Goal: Task Accomplishment & Management: Complete application form

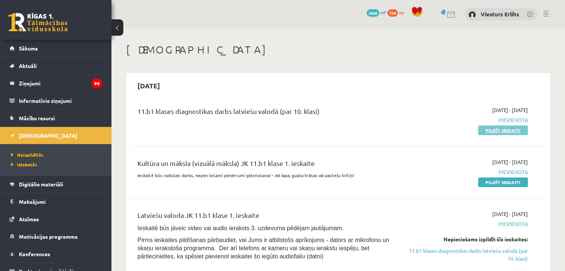
click at [494, 129] on link "Pildīt ieskaiti" at bounding box center [503, 131] width 50 height 10
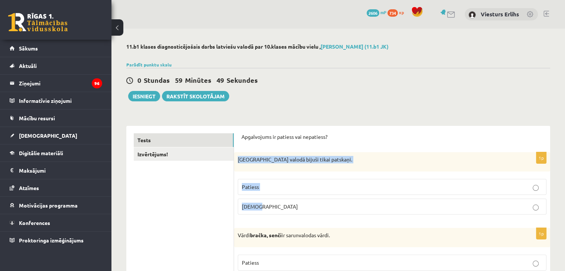
drag, startPoint x: 236, startPoint y: 159, endPoint x: 272, endPoint y: 206, distance: 58.7
click at [272, 206] on div "1p Pirmatnējā valodā bijuši tikai patskaņi. Patiess Aplams" at bounding box center [392, 186] width 316 height 68
copy div "Pirmatnējā valodā bijuši tikai patskaņi. Patiess Aplams"
click at [290, 211] on label "Aplams" at bounding box center [392, 207] width 309 height 16
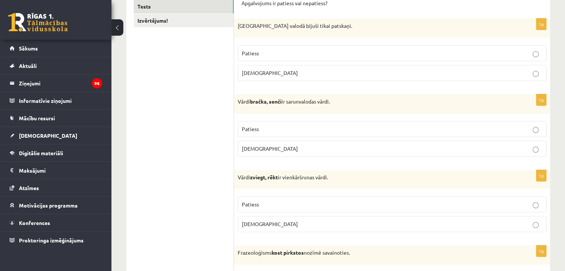
scroll to position [149, 0]
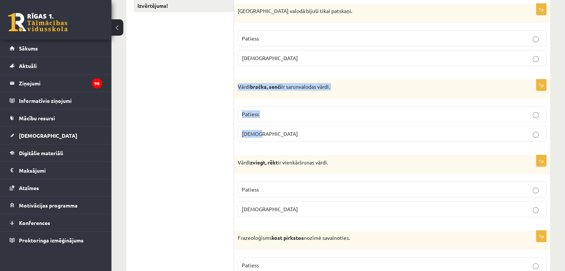
drag, startPoint x: 236, startPoint y: 87, endPoint x: 265, endPoint y: 126, distance: 48.6
click at [265, 126] on div "1p Vārdi bračka, senči ir sarunvalodas vārdi. Patiess Aplams" at bounding box center [392, 114] width 316 height 68
copy div "Vārdi bračka, senči ir sarunvalodas vārdi. Patiess Aplams"
click at [302, 115] on p "Patiess" at bounding box center [392, 114] width 301 height 8
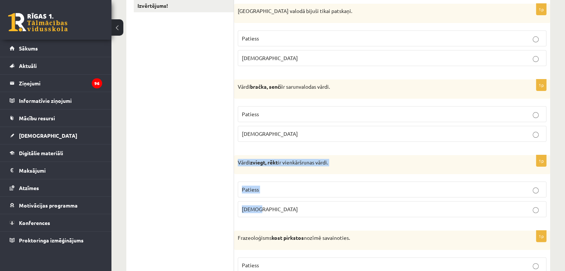
drag, startPoint x: 235, startPoint y: 161, endPoint x: 270, endPoint y: 209, distance: 59.3
click at [270, 209] on div "1p Vārdi zviegt, rēkt ir vienkāršrunas vārdi. Patiess Aplams" at bounding box center [392, 189] width 316 height 68
copy div "Vārdi zviegt, rēkt ir vienkāršrunas vārdi. Patiess Aplams"
click at [299, 189] on p "Patiess" at bounding box center [392, 190] width 301 height 8
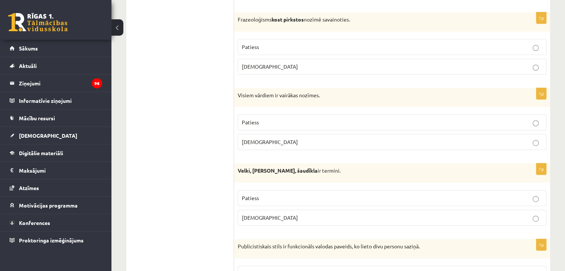
scroll to position [372, 0]
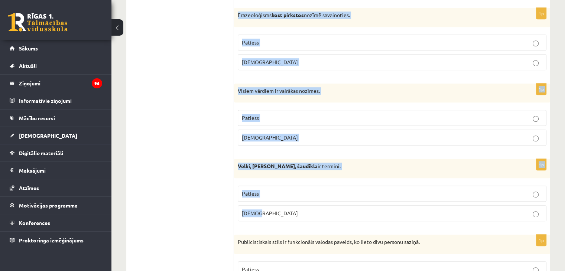
drag, startPoint x: 236, startPoint y: 15, endPoint x: 274, endPoint y: 207, distance: 195.4
copy form "Frazeoloģisms kost pirkstos nozīmē savainoties. Patiess Aplams 1p Visiem vārdie…"
click at [290, 61] on p "Aplams" at bounding box center [392, 62] width 301 height 8
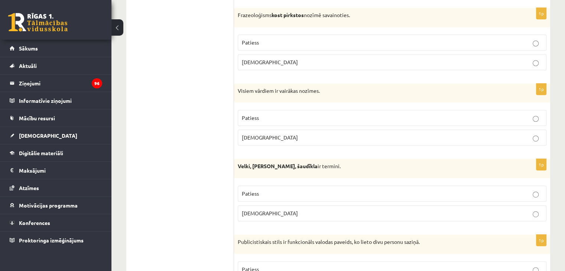
click at [281, 139] on p "Aplams" at bounding box center [392, 138] width 301 height 8
click at [280, 194] on p "Patiess" at bounding box center [392, 194] width 301 height 8
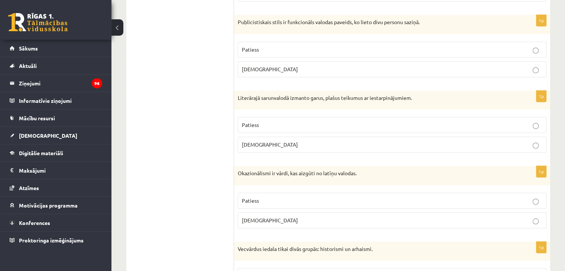
scroll to position [594, 0]
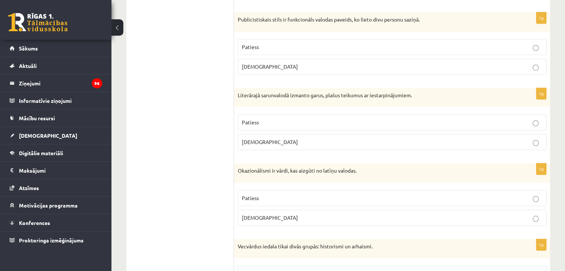
drag, startPoint x: 233, startPoint y: 15, endPoint x: 294, endPoint y: 213, distance: 207.3
copy div "Izvērtējums! Apgalvojums ir patiess vai nepatiess? 1p Pirmatnējā valodā bijuši …"
click at [283, 214] on p "Aplams" at bounding box center [392, 218] width 301 height 8
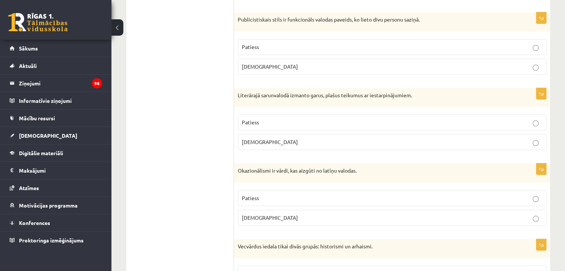
click at [317, 143] on p "Aplams" at bounding box center [392, 142] width 301 height 8
click at [370, 63] on p "Aplams" at bounding box center [392, 67] width 301 height 8
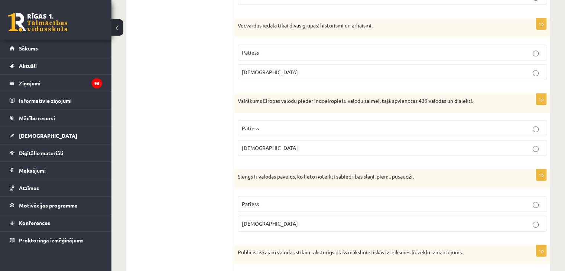
scroll to position [817, 0]
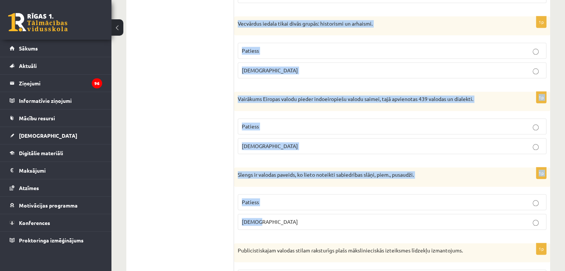
drag, startPoint x: 238, startPoint y: 20, endPoint x: 277, endPoint y: 212, distance: 195.7
copy form "Vecvārdus iedala tikai divās grupās: historismi un arhaismi. Patiess Aplams 1p …"
click at [277, 69] on p "Aplams" at bounding box center [392, 71] width 301 height 8
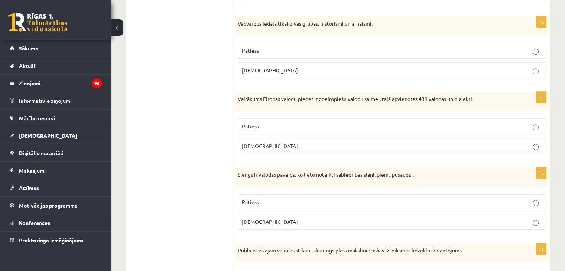
click at [268, 124] on p "Patiess" at bounding box center [392, 127] width 301 height 8
click at [273, 198] on p "Patiess" at bounding box center [392, 202] width 301 height 8
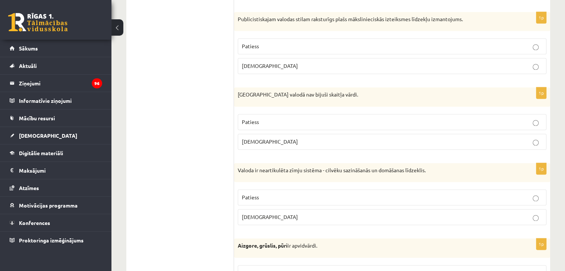
scroll to position [1050, 0]
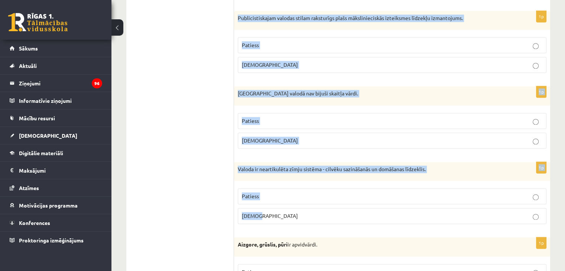
drag, startPoint x: 236, startPoint y: 12, endPoint x: 272, endPoint y: 215, distance: 206.2
click at [272, 215] on form "Apgalvojums ir patiess vai nepatiess? 1p Pirmatnējā valodā bijuši tikai patskaņ…" at bounding box center [392, 239] width 301 height 2313
copy form "Publicistiskajam valodas stilam raksturīgs plašs mākslinieciskās izteiksmes līd…"
click at [281, 61] on p "Aplams" at bounding box center [392, 65] width 301 height 8
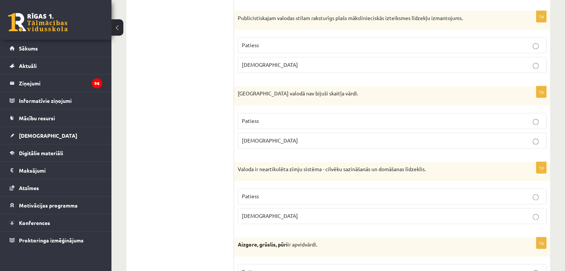
click at [277, 137] on p "Aplams" at bounding box center [392, 141] width 301 height 8
click at [283, 212] on p "Aplams" at bounding box center [392, 216] width 301 height 8
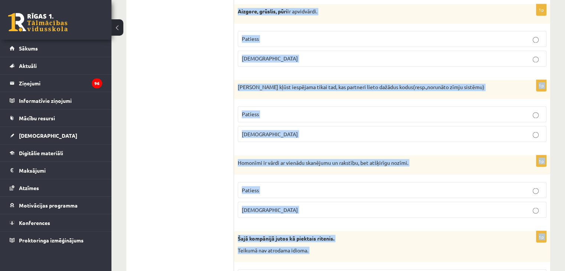
scroll to position [1298, 0]
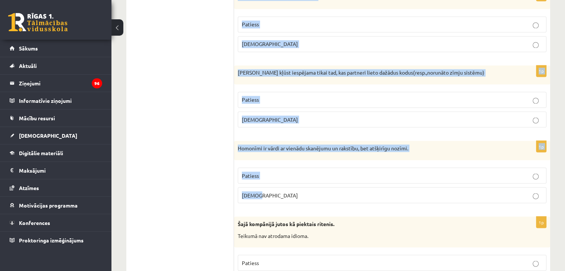
drag, startPoint x: 234, startPoint y: 17, endPoint x: 277, endPoint y: 197, distance: 184.5
copy form "Aizgore, grūslis, pūri ir apvidvārdi. Patiess Aplams 1p Saziņa kļūst iespējama …"
click at [294, 20] on p "Patiess" at bounding box center [392, 24] width 301 height 8
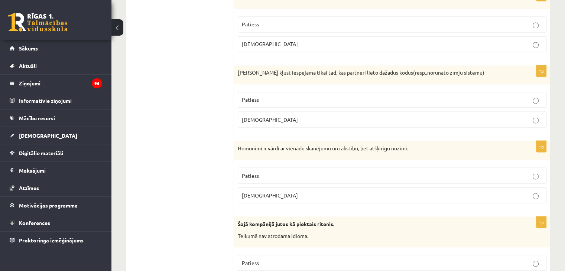
click at [287, 116] on p "Aplams" at bounding box center [392, 120] width 301 height 8
click at [304, 172] on p "Patiess" at bounding box center [392, 176] width 301 height 8
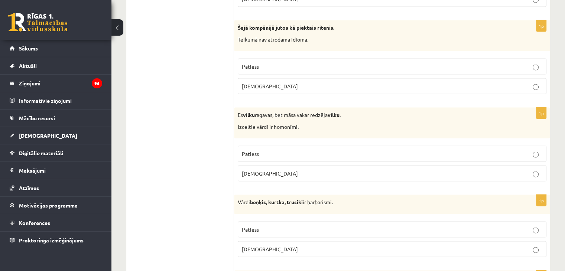
scroll to position [1501, 0]
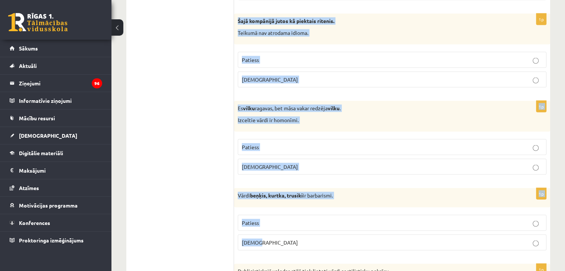
drag, startPoint x: 238, startPoint y: 15, endPoint x: 272, endPoint y: 231, distance: 218.9
copy form "Šajā kompānijā jutos kā piektais ritenis. Teikumā nav atrodama idioma. Patiess …"
click at [274, 77] on p "Aplams" at bounding box center [392, 80] width 301 height 8
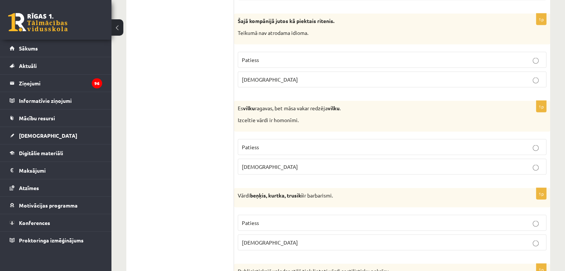
click at [272, 144] on p "Patiess" at bounding box center [392, 147] width 301 height 8
click at [273, 221] on p "Patiess" at bounding box center [392, 223] width 301 height 8
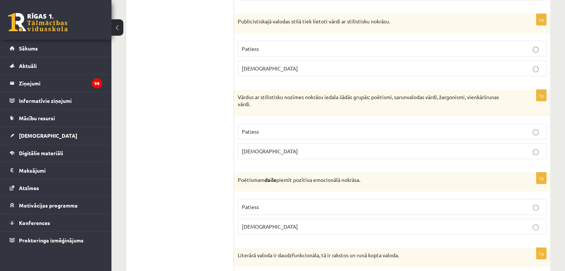
scroll to position [1759, 0]
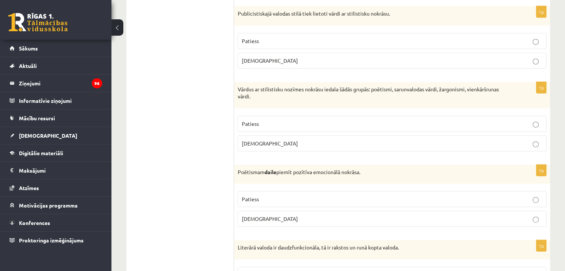
drag, startPoint x: 233, startPoint y: 6, endPoint x: 272, endPoint y: 204, distance: 201.3
copy div "Izvērtējums! Apgalvojums ir patiess vai nepatiess? 1p Pirmatnējā valodā bijuši …"
click at [275, 37] on p "Patiess" at bounding box center [392, 41] width 301 height 8
click at [287, 120] on p "Patiess" at bounding box center [392, 124] width 301 height 8
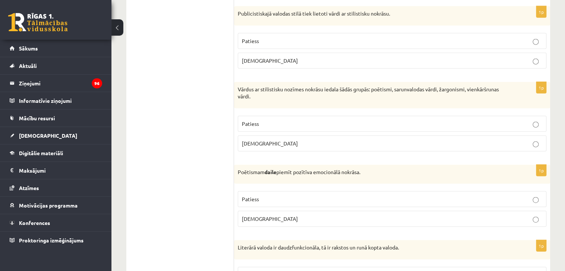
click at [303, 196] on p "Patiess" at bounding box center [392, 200] width 301 height 8
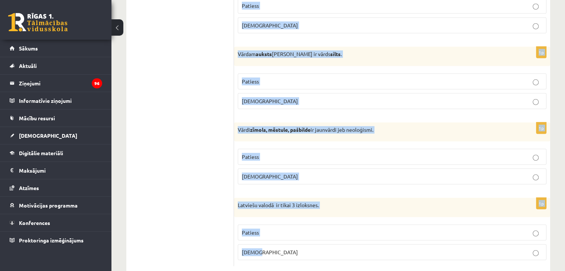
scroll to position [2188, 0]
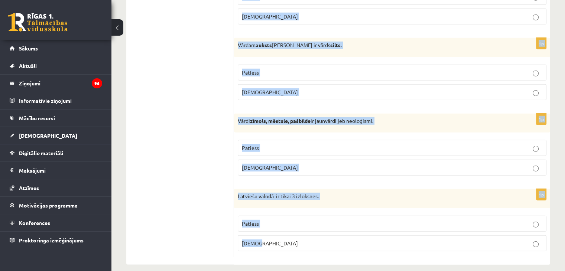
drag, startPoint x: 235, startPoint y: 107, endPoint x: 300, endPoint y: 270, distance: 175.7
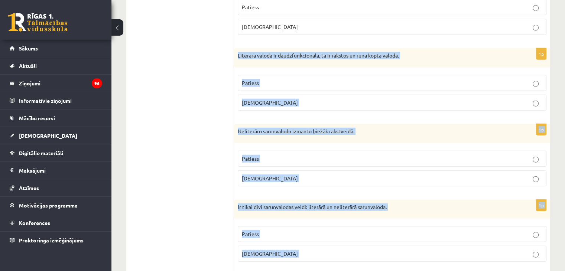
scroll to position [1951, 0]
click at [282, 80] on p "Patiess" at bounding box center [392, 84] width 301 height 8
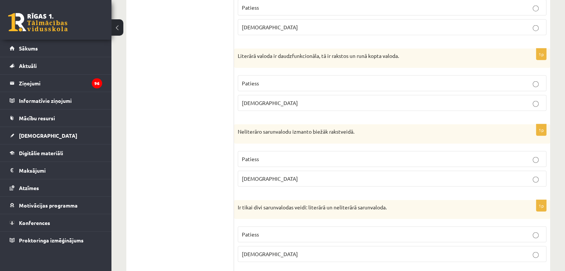
click at [279, 175] on p "Aplams" at bounding box center [392, 179] width 301 height 8
click at [291, 251] on p "Aplams" at bounding box center [392, 255] width 301 height 8
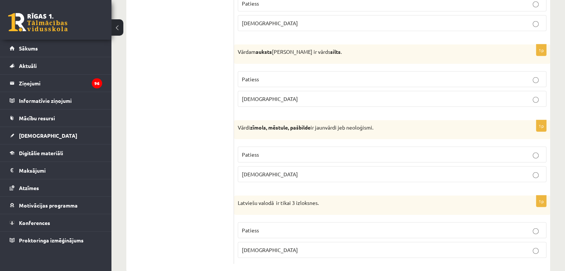
scroll to position [2188, 0]
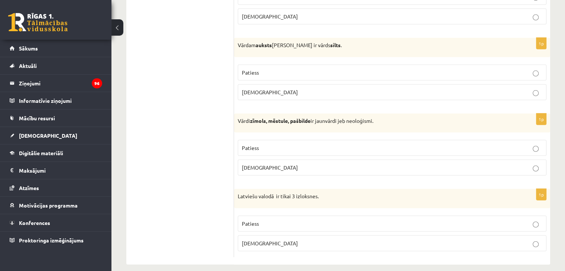
click at [263, 69] on p "Patiess" at bounding box center [392, 73] width 301 height 8
click at [268, 144] on p "Patiess" at bounding box center [392, 148] width 301 height 8
click at [282, 220] on p "Patiess" at bounding box center [392, 224] width 301 height 8
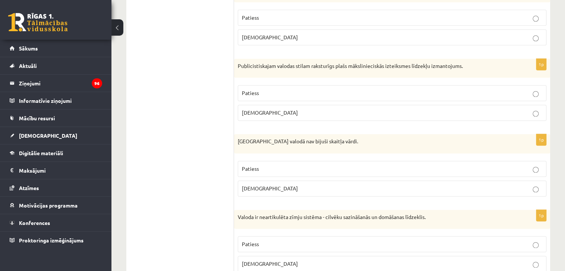
scroll to position [133, 0]
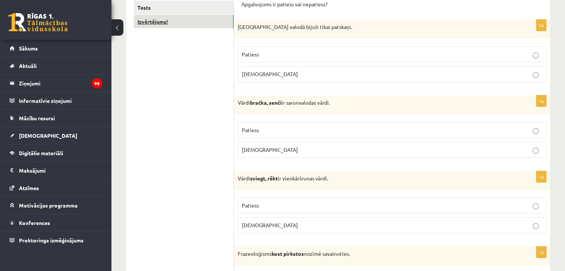
click at [153, 24] on link "Izvērtējums!" at bounding box center [184, 22] width 100 height 14
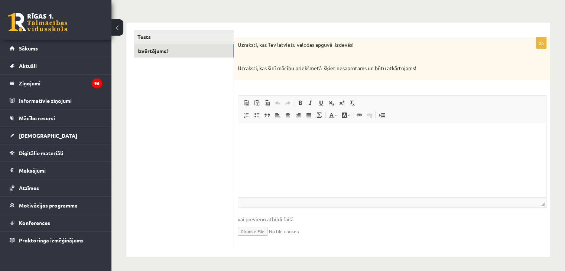
scroll to position [0, 0]
click at [285, 146] on html at bounding box center [392, 134] width 308 height 23
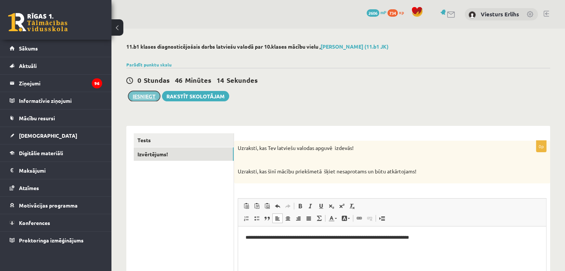
click at [144, 93] on button "Iesniegt" at bounding box center [144, 96] width 32 height 10
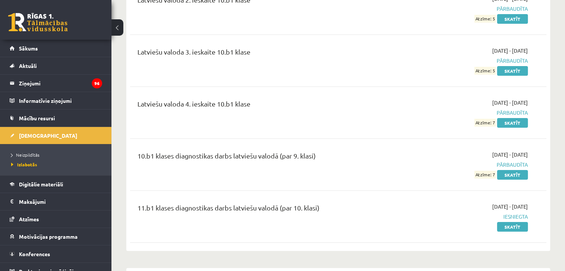
scroll to position [2481, 0]
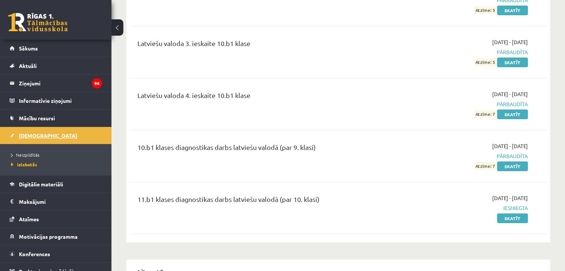
click at [32, 138] on link "[DEMOGRAPHIC_DATA]" at bounding box center [56, 135] width 93 height 17
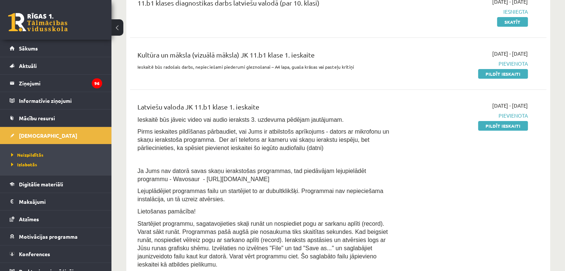
scroll to position [109, 0]
click at [42, 185] on span "Digitālie materiāli" at bounding box center [41, 184] width 44 height 7
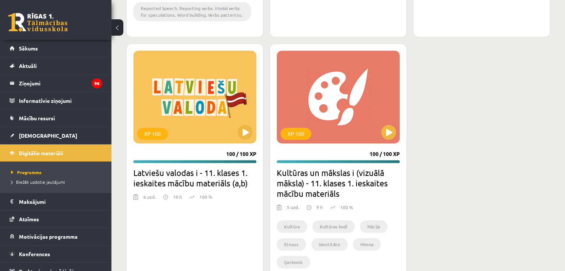
scroll to position [1145, 0]
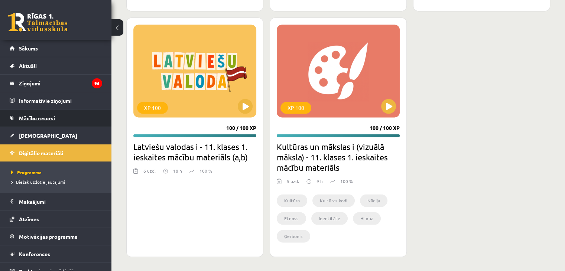
click at [27, 117] on span "Mācību resursi" at bounding box center [37, 118] width 36 height 7
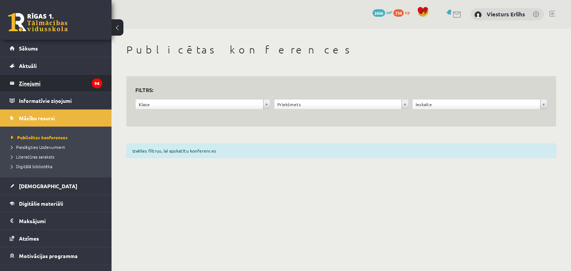
click at [48, 87] on legend "Ziņojumi 96" at bounding box center [60, 83] width 83 height 17
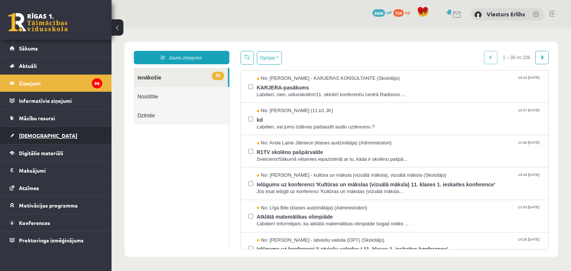
click at [47, 135] on link "[DEMOGRAPHIC_DATA]" at bounding box center [56, 135] width 93 height 17
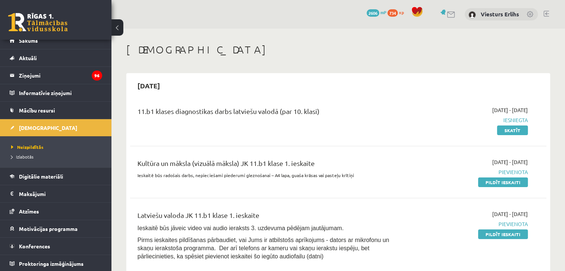
scroll to position [8, 0]
click at [45, 173] on span "Digitālie materiāli" at bounding box center [41, 176] width 44 height 7
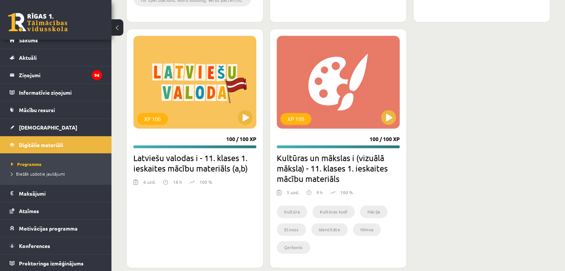
scroll to position [1145, 0]
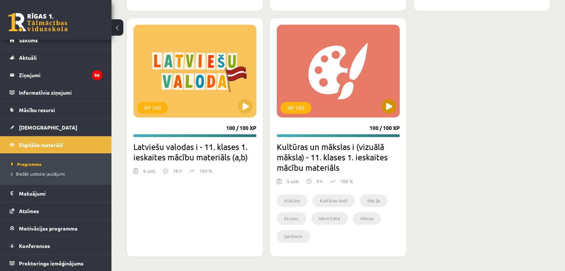
click at [337, 95] on div "XP 100" at bounding box center [338, 71] width 123 height 93
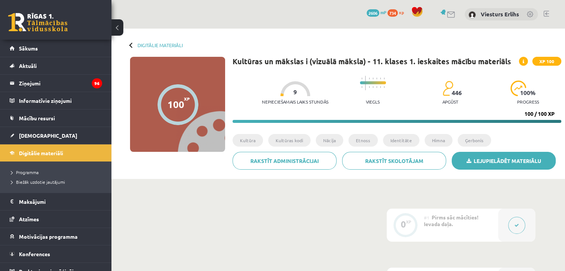
click at [532, 164] on link "Lejupielādēt materiālu" at bounding box center [504, 161] width 104 height 18
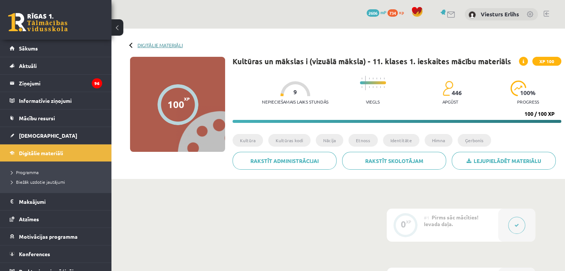
click at [141, 47] on link "Digitālie materiāli" at bounding box center [160, 45] width 45 height 6
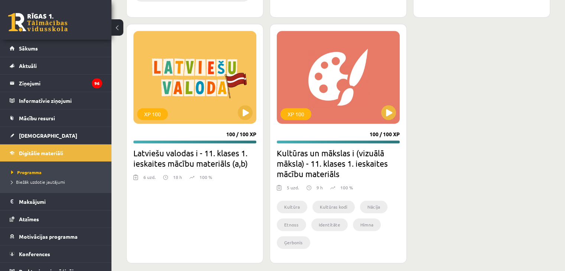
scroll to position [1145, 0]
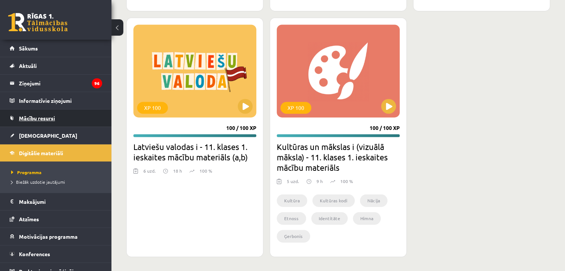
click at [40, 122] on link "Mācību resursi" at bounding box center [56, 118] width 93 height 17
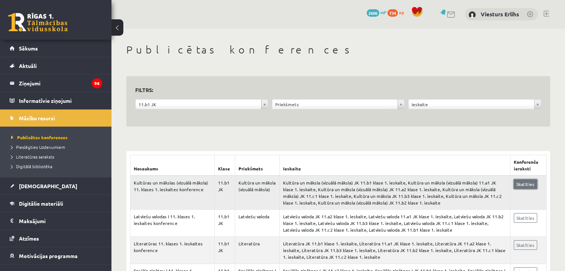
click at [525, 182] on link "Skatīties" at bounding box center [525, 185] width 23 height 10
click at [25, 181] on link "[DEMOGRAPHIC_DATA]" at bounding box center [56, 186] width 93 height 17
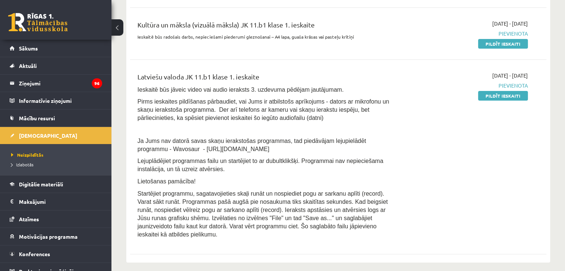
scroll to position [129, 0]
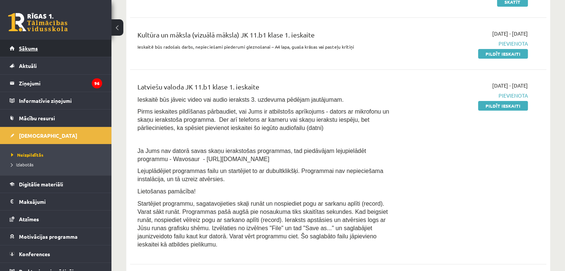
click at [33, 44] on link "Sākums" at bounding box center [56, 48] width 93 height 17
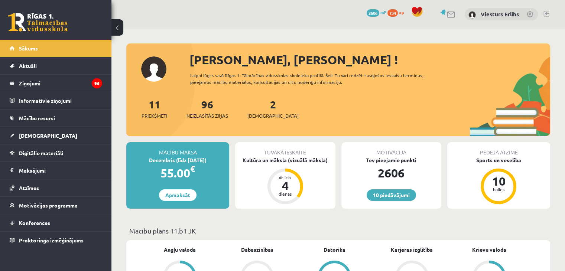
click at [546, 15] on link at bounding box center [547, 14] width 6 height 6
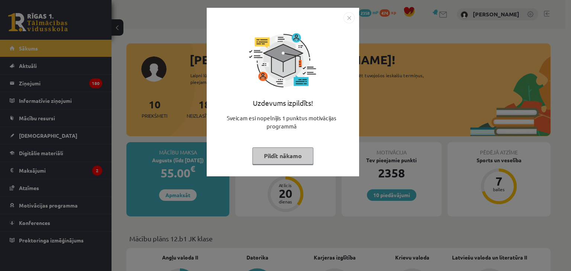
click at [291, 156] on button "Pildīt nākamo" at bounding box center [282, 156] width 61 height 17
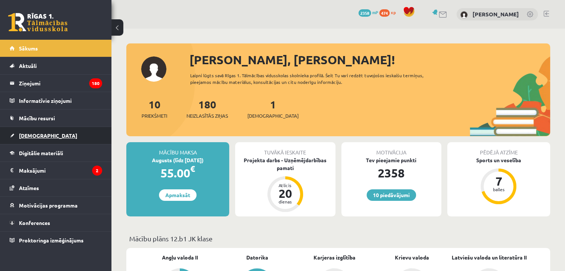
click at [32, 137] on span "[DEMOGRAPHIC_DATA]" at bounding box center [48, 135] width 58 height 7
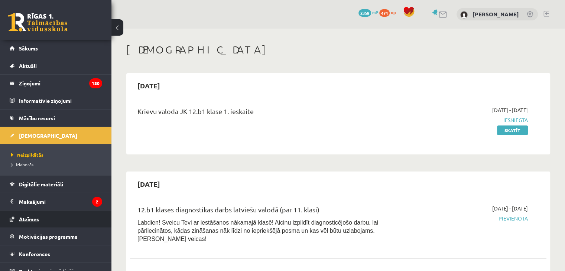
click at [39, 216] on span "Atzīmes" at bounding box center [29, 219] width 20 height 7
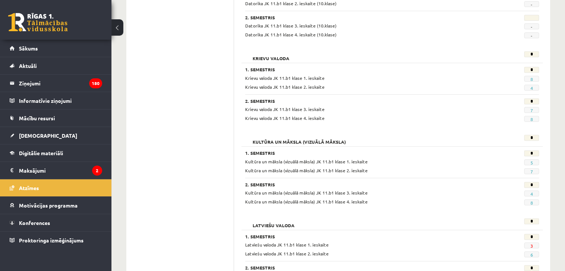
scroll to position [346, 0]
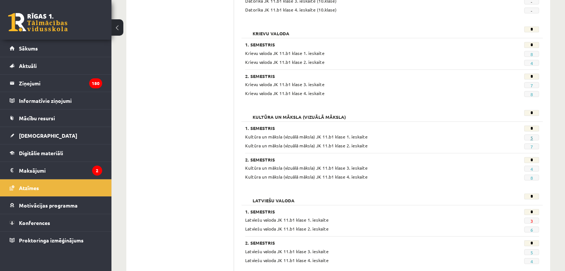
click at [531, 137] on link "5" at bounding box center [531, 138] width 3 height 6
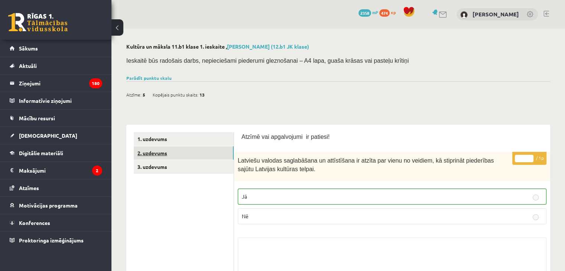
click at [181, 154] on link "2. uzdevums" at bounding box center [184, 153] width 100 height 14
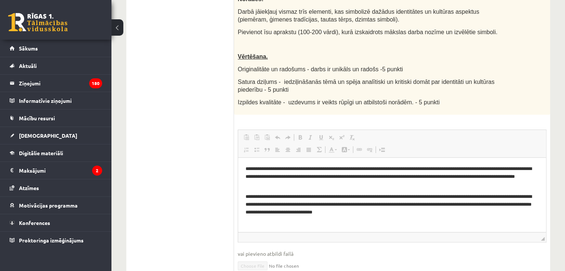
scroll to position [218, 0]
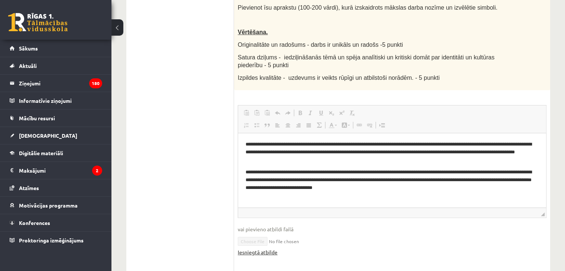
click at [269, 251] on link "Iesniegtā atbilde" at bounding box center [258, 253] width 40 height 8
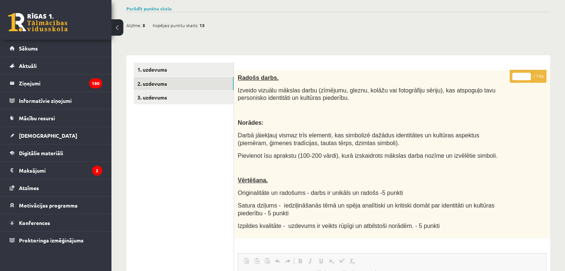
scroll to position [64, 0]
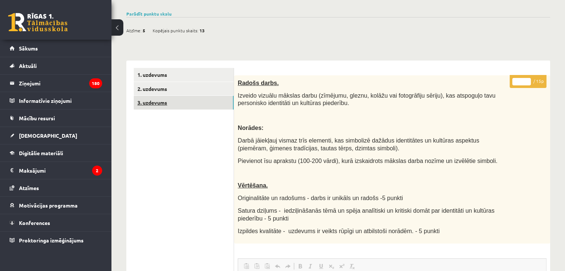
click at [157, 108] on link "3. uzdevums" at bounding box center [184, 103] width 100 height 14
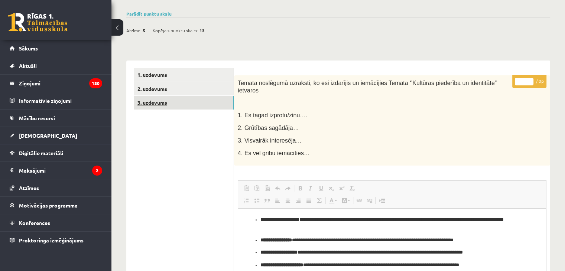
scroll to position [0, 0]
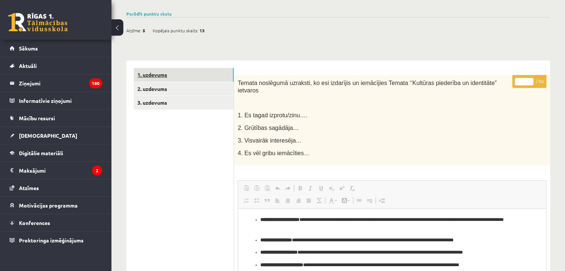
click at [151, 74] on link "1. uzdevums" at bounding box center [184, 75] width 100 height 14
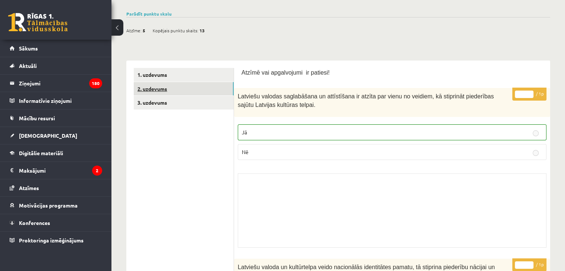
click at [152, 85] on link "2. uzdevums" at bounding box center [184, 89] width 100 height 14
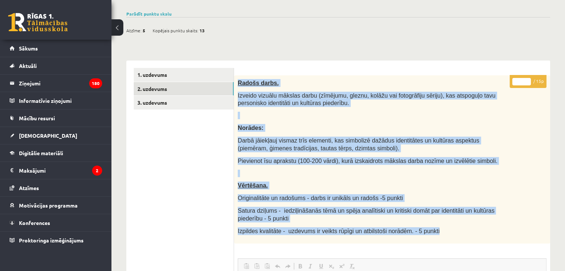
drag, startPoint x: 237, startPoint y: 82, endPoint x: 436, endPoint y: 234, distance: 250.6
click at [436, 234] on div "Radošs darbs. Izveido vizuālu mākslas darbu (zīmējumu, gleznu, kolāžu vai fotog…" at bounding box center [392, 159] width 316 height 168
copy div "Radošs darbs. Izveido vizuālu mākslas darbu (zīmējumu, gleznu, kolāžu vai fotog…"
